Goal: Check status: Check status

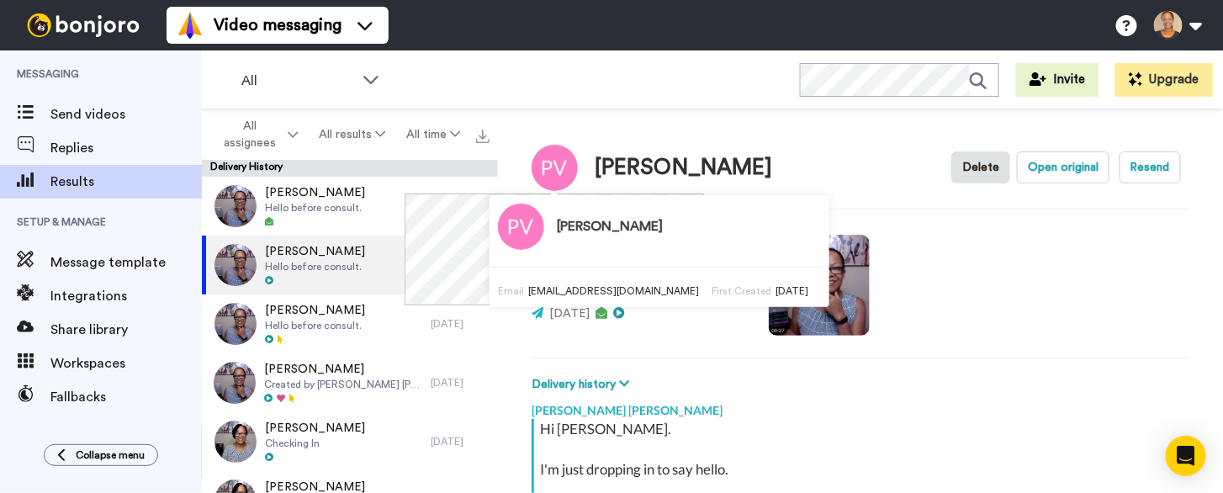
type textarea "x"
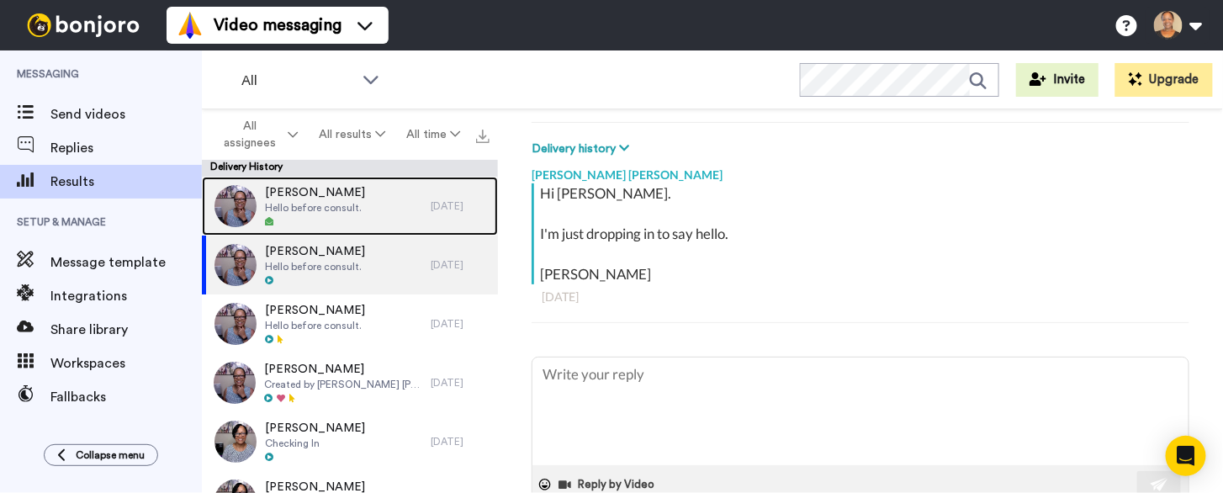
click at [294, 204] on span "Hello before consult." at bounding box center [315, 207] width 100 height 13
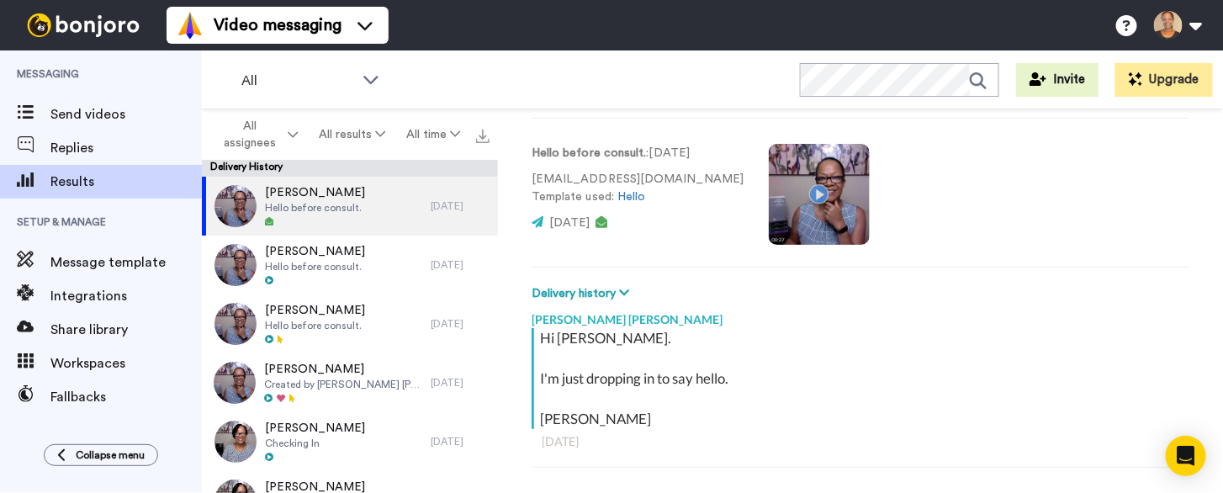
scroll to position [8, 0]
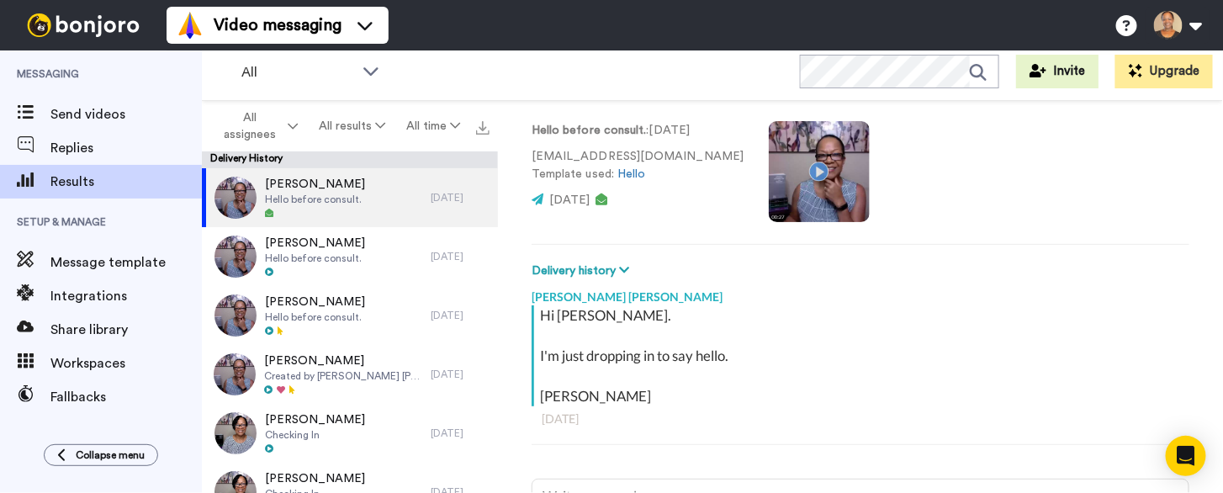
type textarea "x"
